Goal: Information Seeking & Learning: Find specific fact

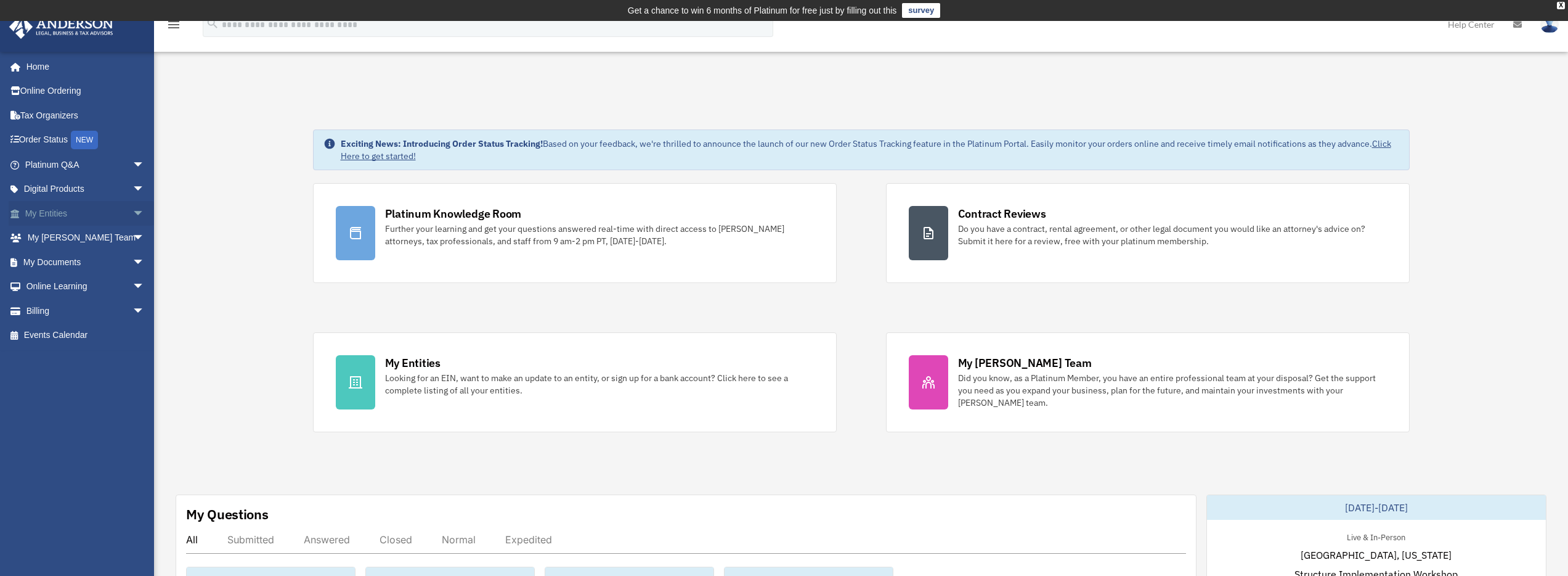
click at [132, 213] on span "arrow_drop_down" at bounding box center [145, 213] width 25 height 25
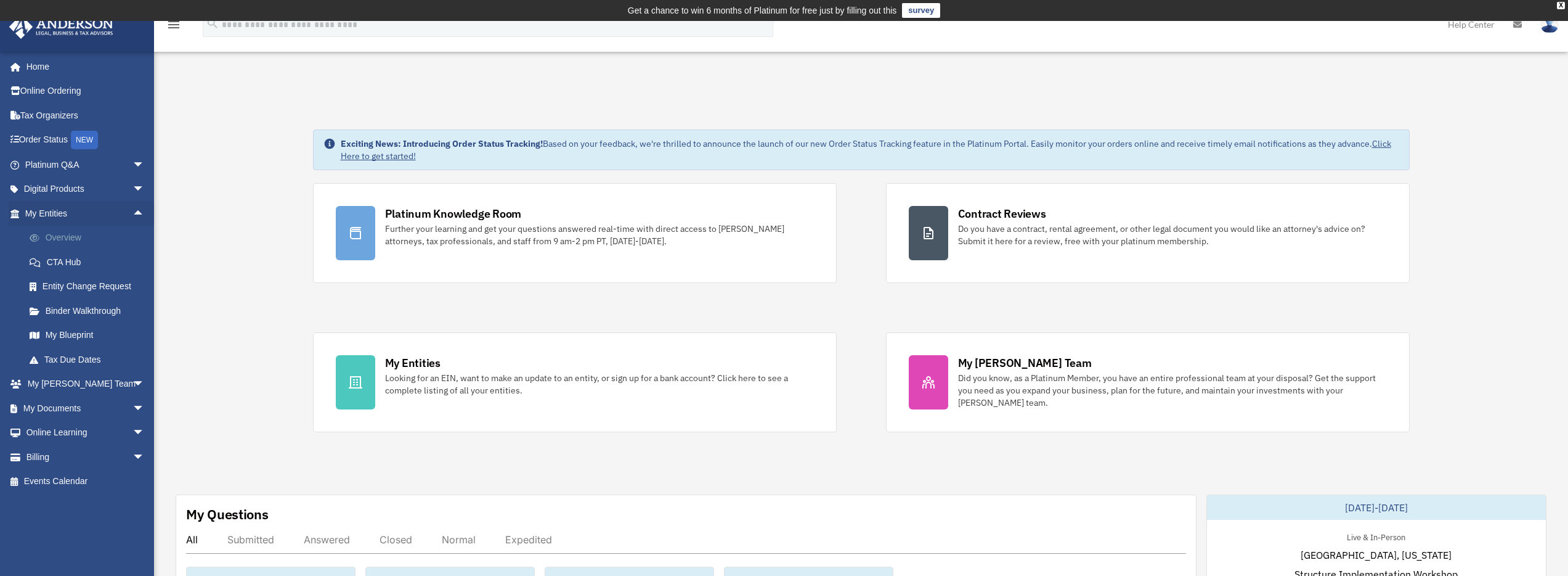
click at [107, 243] on link "Overview" at bounding box center [90, 238] width 146 height 25
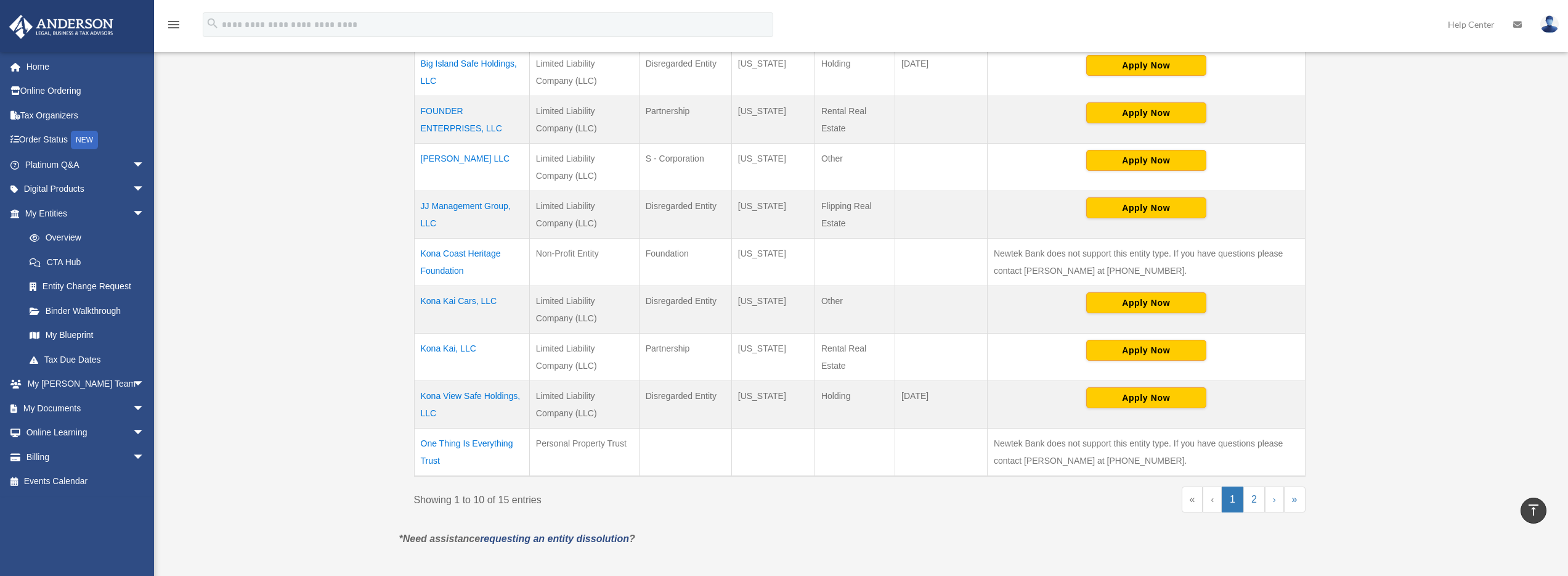
scroll to position [398, 0]
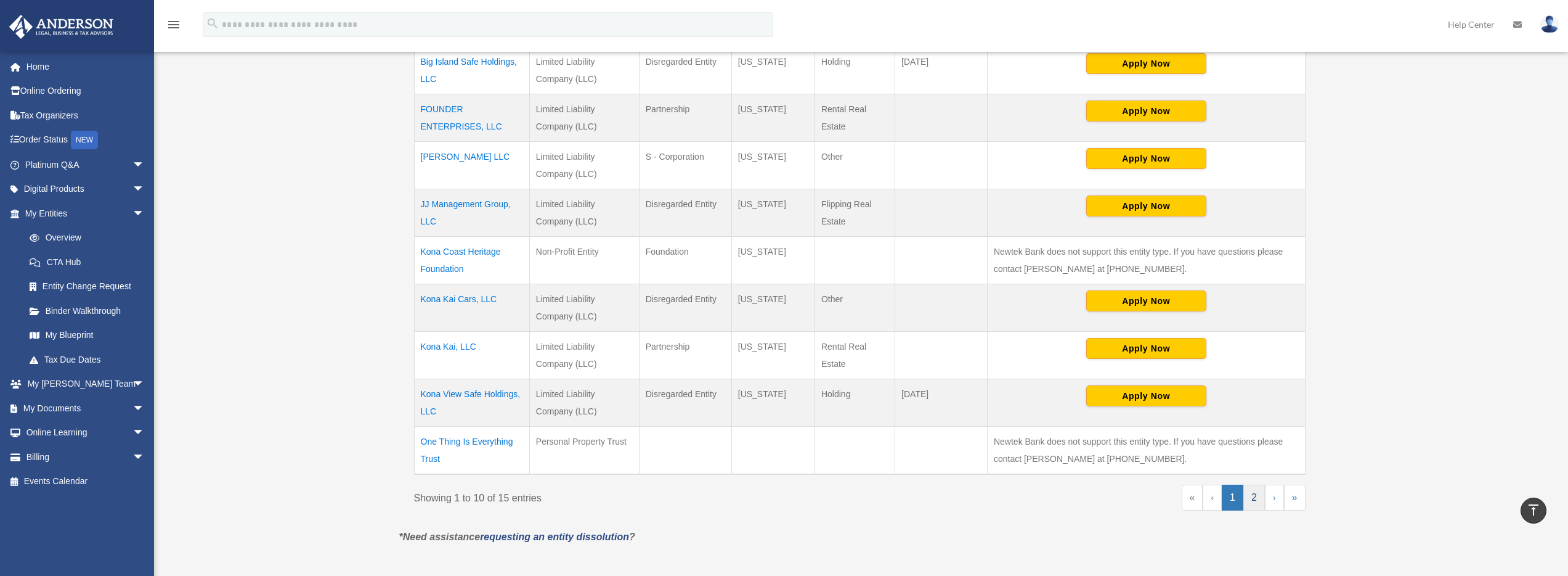
click at [1254, 499] on link "2" at bounding box center [1254, 497] width 22 height 26
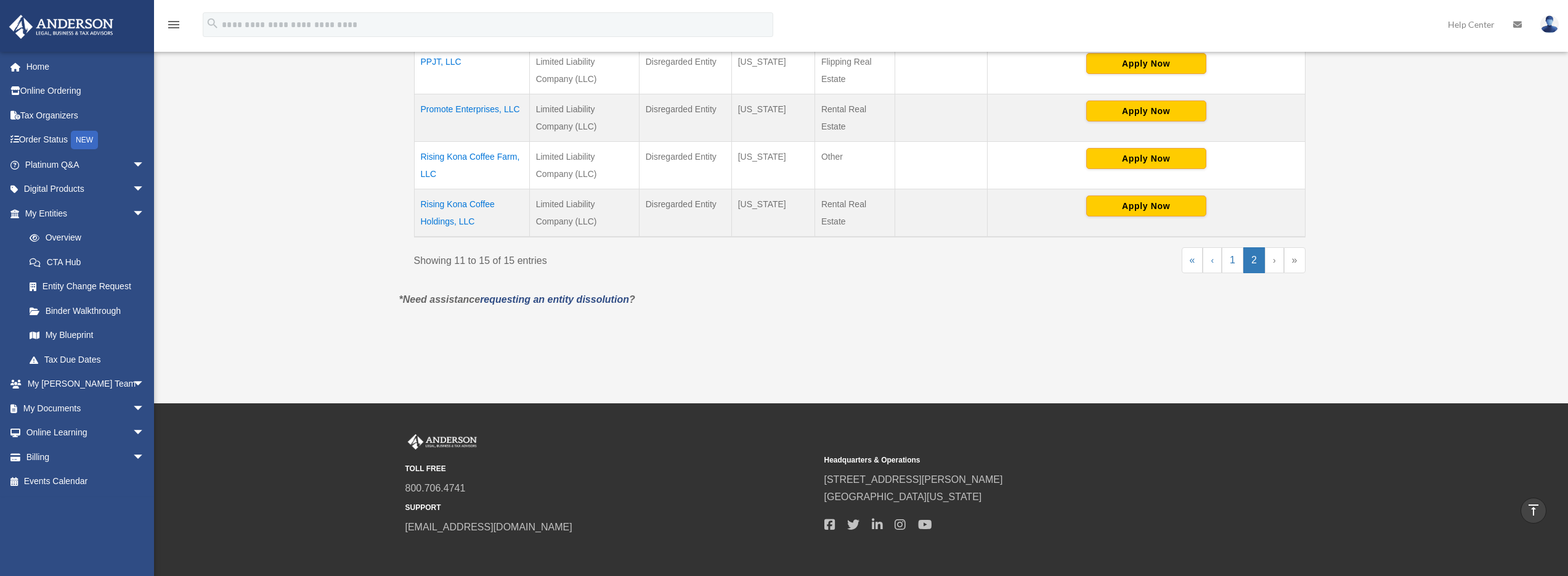
click at [469, 158] on td "Rising Kona Coffee Farm, LLC" at bounding box center [472, 164] width 115 height 48
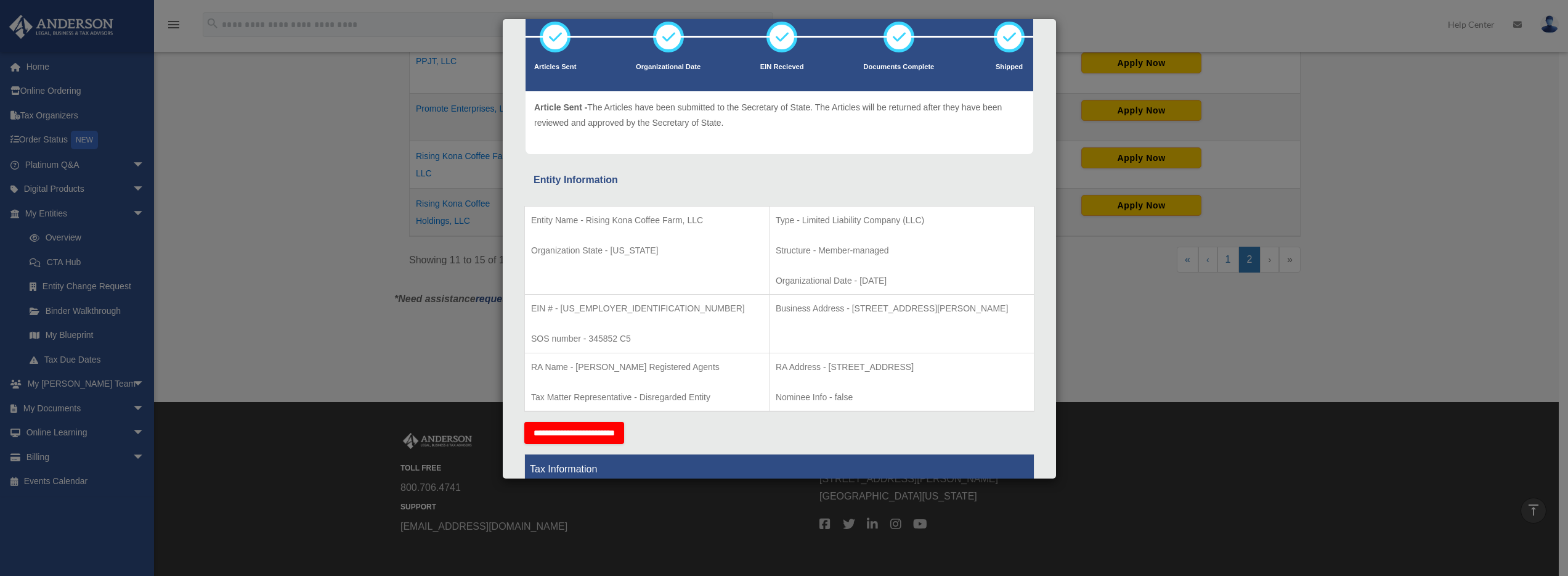
scroll to position [95, 0]
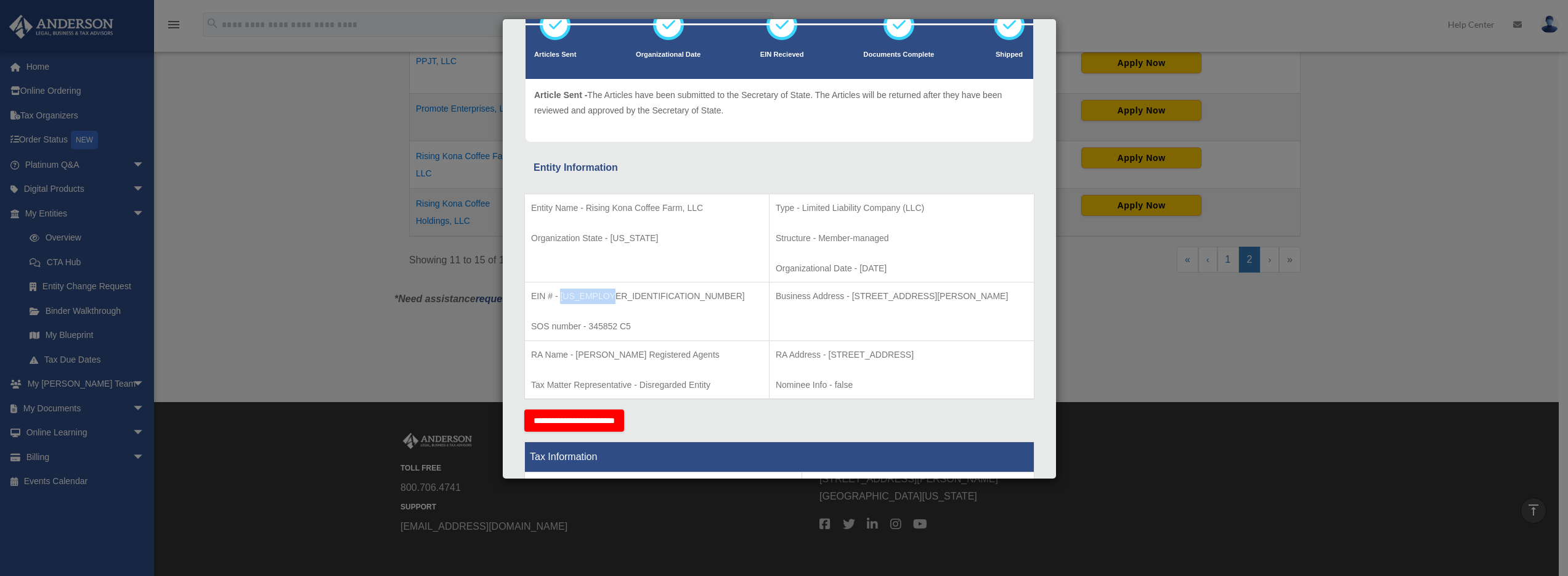
drag, startPoint x: 609, startPoint y: 301, endPoint x: 562, endPoint y: 300, distance: 47.0
click at [562, 300] on p "EIN # - [US_EMPLOYER_IDENTIFICATION_NUMBER]" at bounding box center [647, 296] width 232 height 15
copy p "[US_EMPLOYER_IDENTIFICATION_NUMBER]"
drag, startPoint x: 805, startPoint y: 297, endPoint x: 869, endPoint y: 294, distance: 64.1
click at [869, 294] on p "Business Address - [STREET_ADDRESS][PERSON_NAME]" at bounding box center [901, 296] width 252 height 15
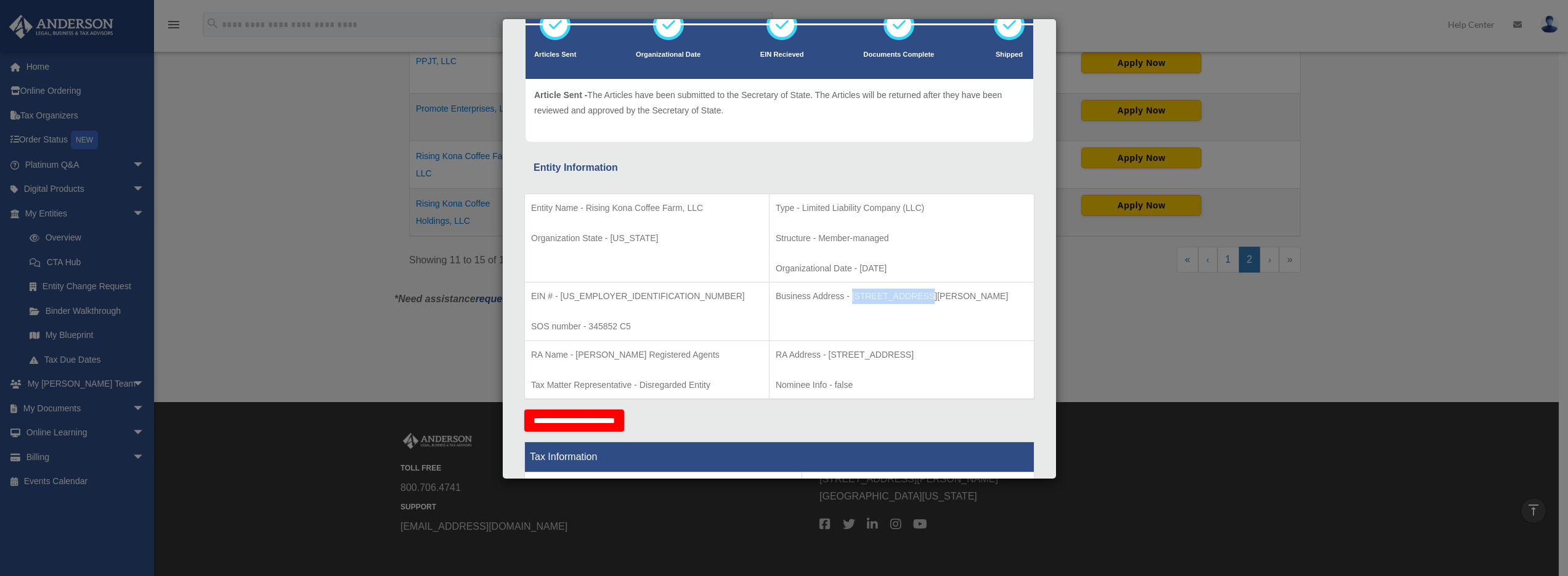
copy p "[STREET_ADDRESS][PERSON_NAME]"
